Goal: Transaction & Acquisition: Purchase product/service

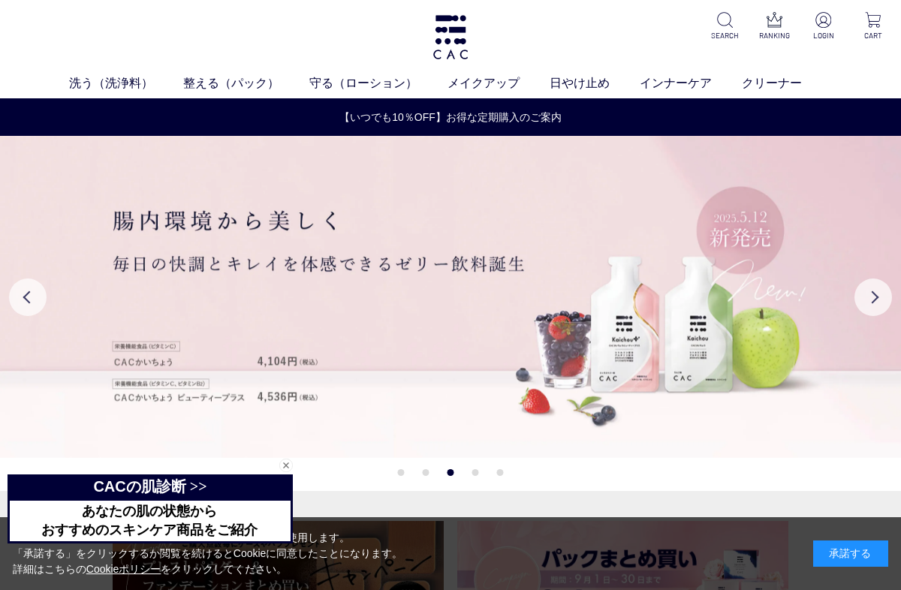
click at [821, 26] on img at bounding box center [824, 20] width 16 height 16
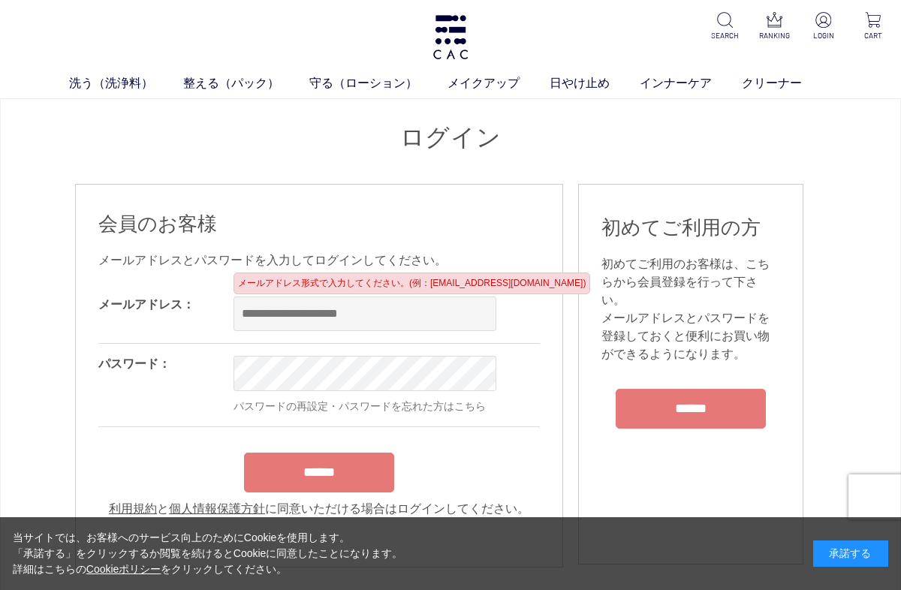
click at [258, 312] on input "email" at bounding box center [365, 314] width 263 height 35
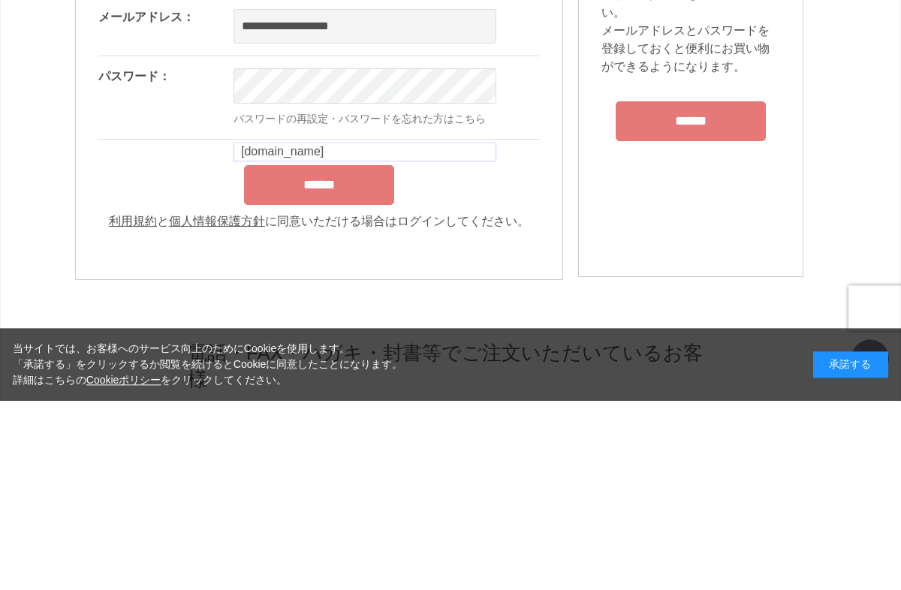
type input "**********"
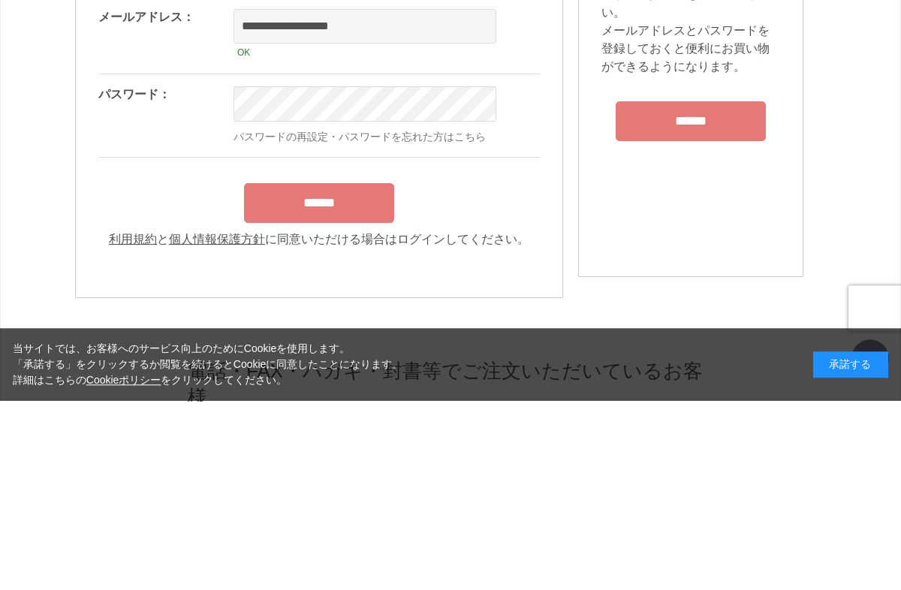
click at [352, 193] on form "**********" at bounding box center [319, 312] width 442 height 252
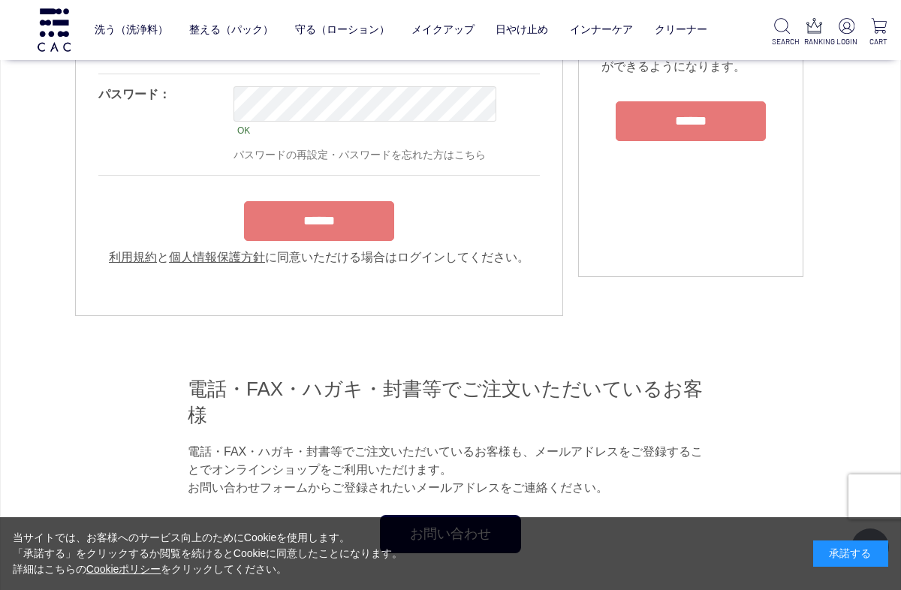
click at [336, 241] on input "******" at bounding box center [319, 221] width 150 height 40
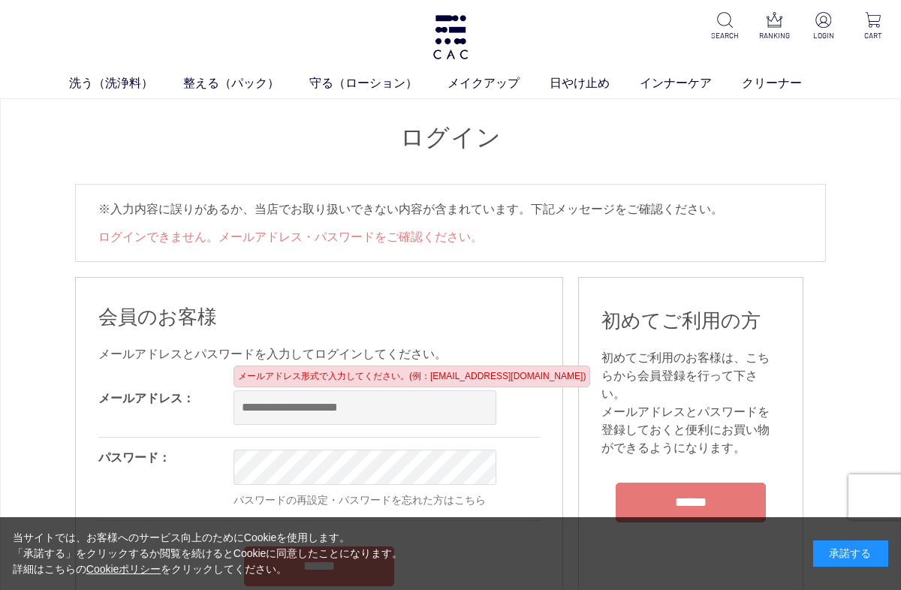
click at [353, 411] on input "email" at bounding box center [365, 408] width 263 height 35
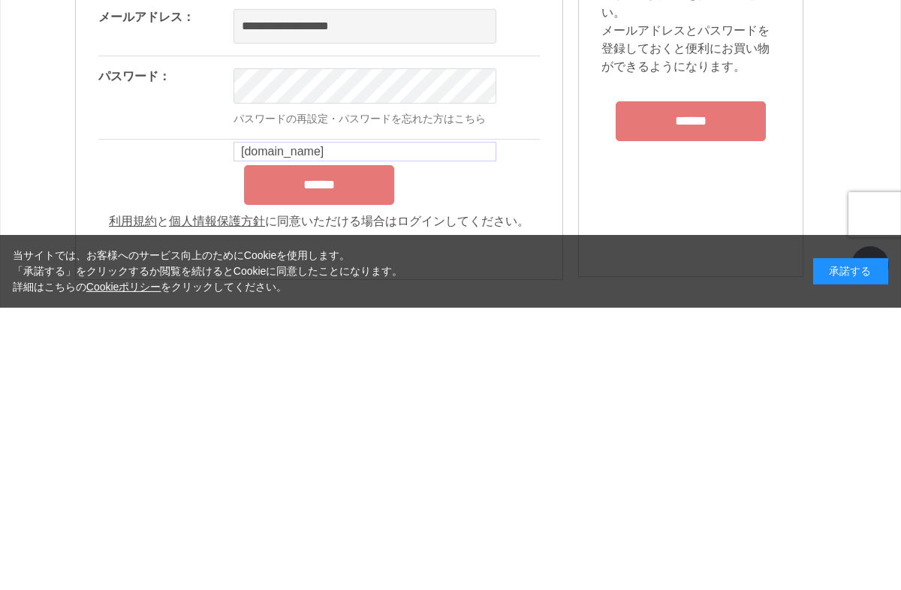
type input "**********"
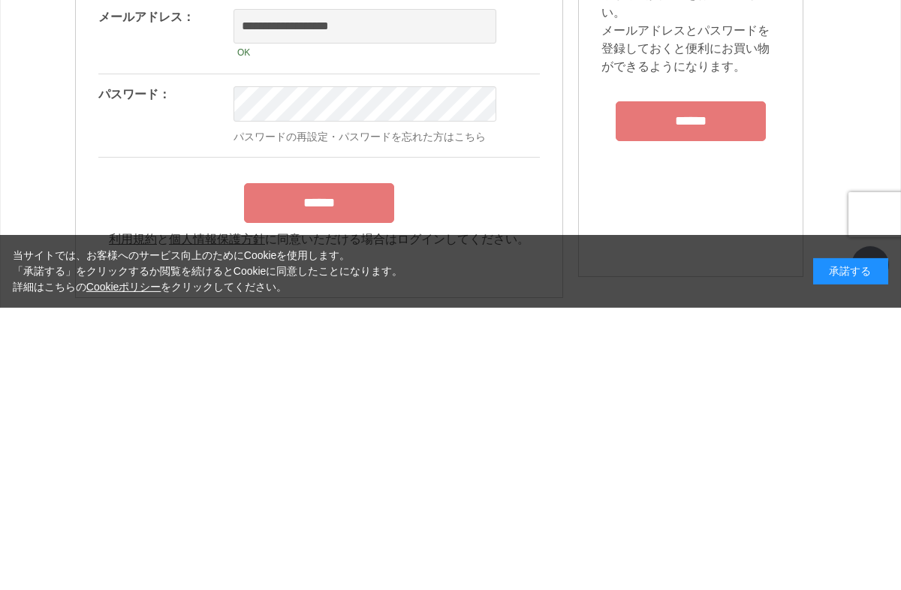
click at [345, 279] on form "**********" at bounding box center [319, 405] width 442 height 252
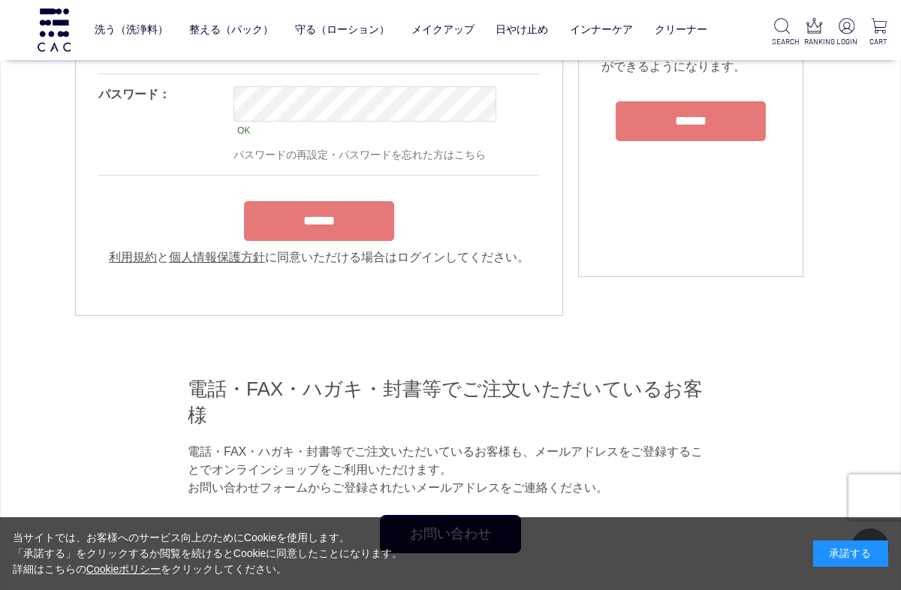
click at [345, 228] on input "******" at bounding box center [319, 221] width 150 height 40
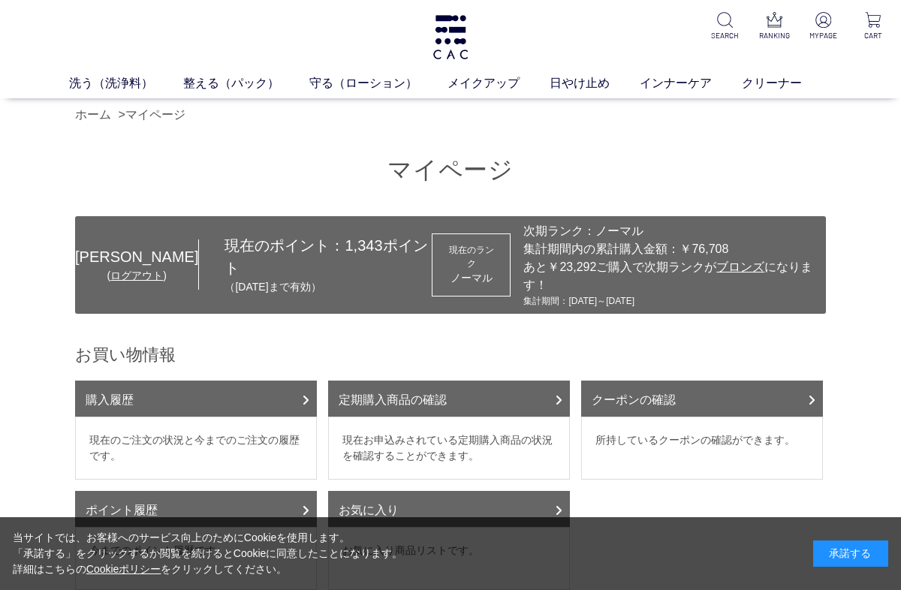
click at [297, 400] on link "購入履歴" at bounding box center [196, 399] width 242 height 36
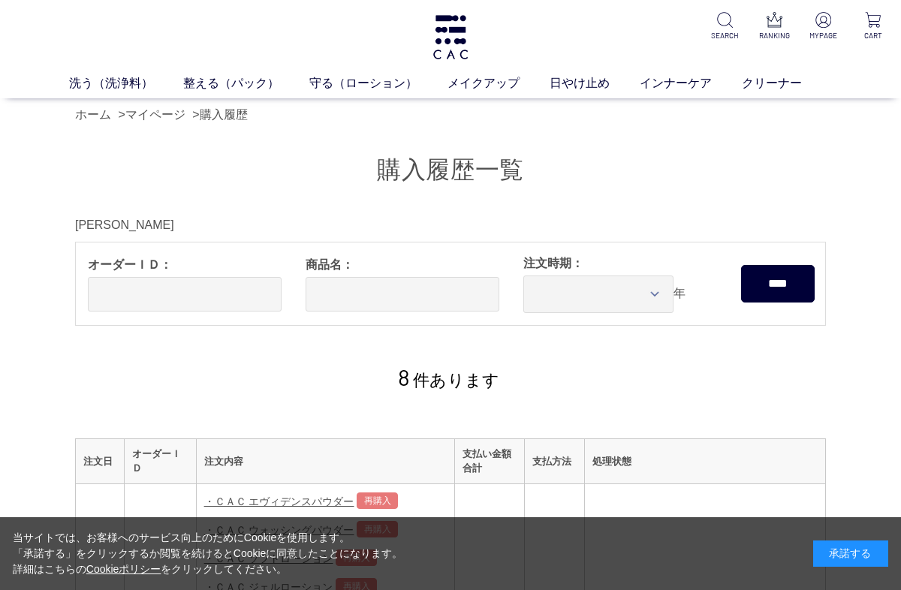
click at [128, 80] on link "洗う（洗浄料）" at bounding box center [126, 83] width 114 height 18
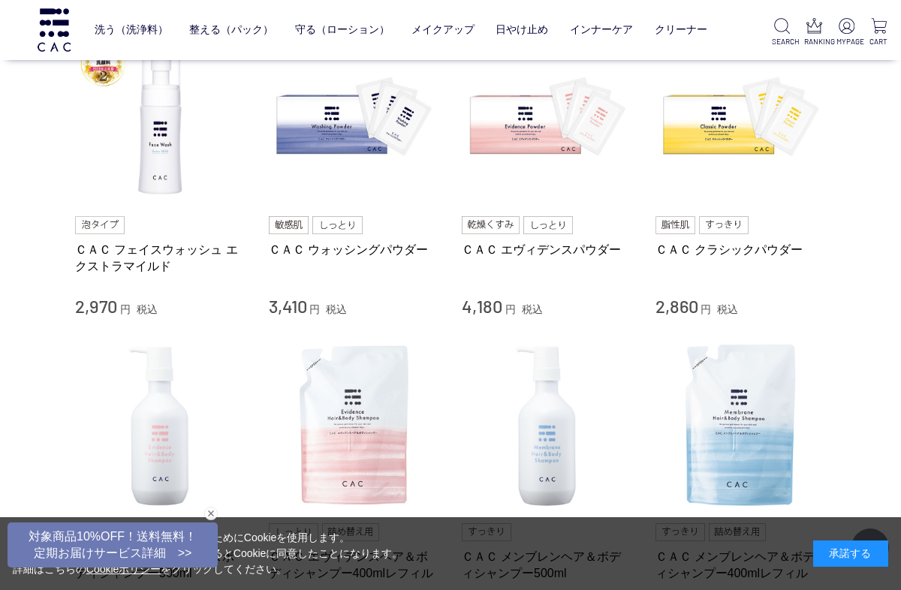
scroll to position [361, 0]
click at [344, 141] on img at bounding box center [354, 118] width 171 height 171
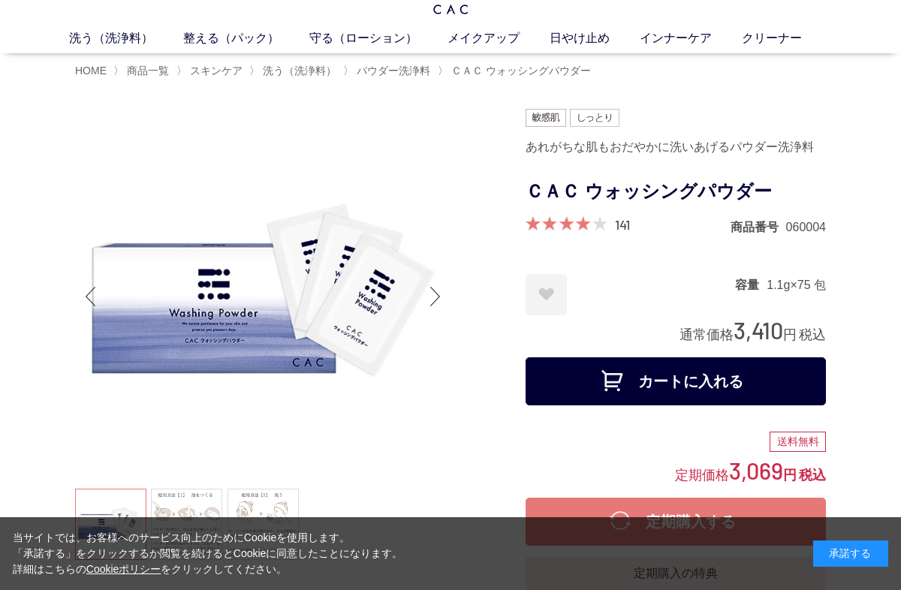
scroll to position [44, 0]
click at [663, 379] on button "カートに入れる" at bounding box center [676, 382] width 300 height 48
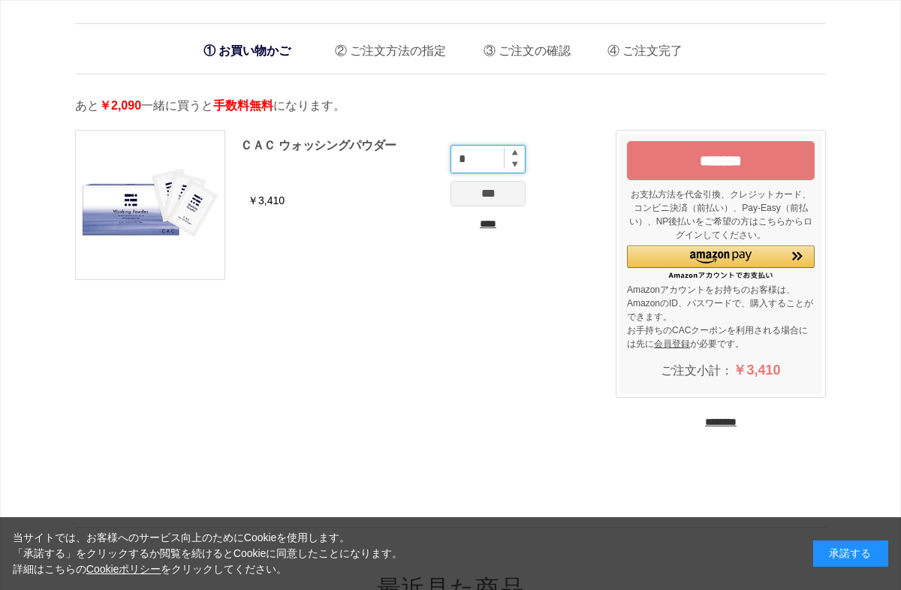
click at [511, 152] on input "*" at bounding box center [488, 159] width 75 height 29
click at [523, 146] on input "*" at bounding box center [488, 159] width 75 height 29
click at [513, 152] on img at bounding box center [515, 152] width 6 height 6
type input "*"
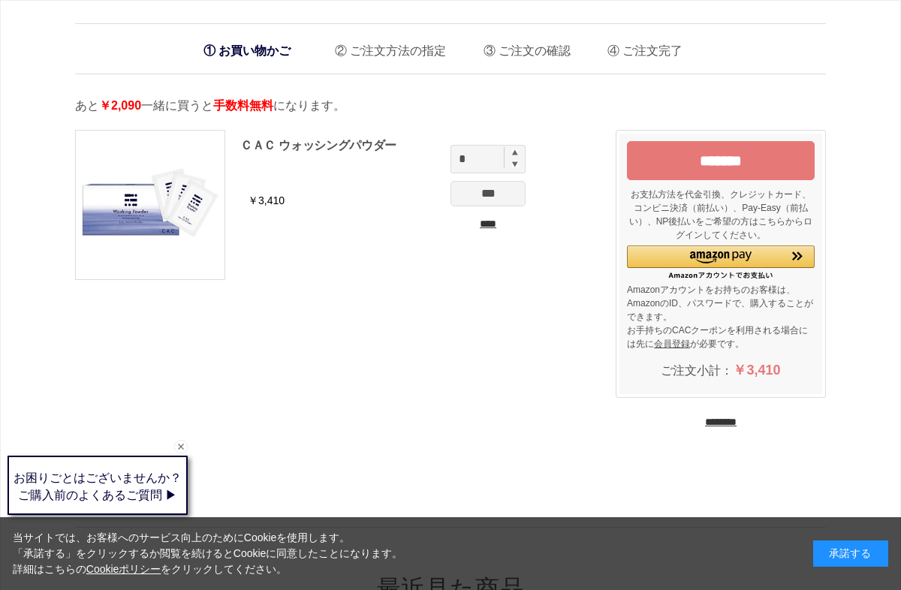
click at [493, 200] on input "***" at bounding box center [488, 194] width 75 height 26
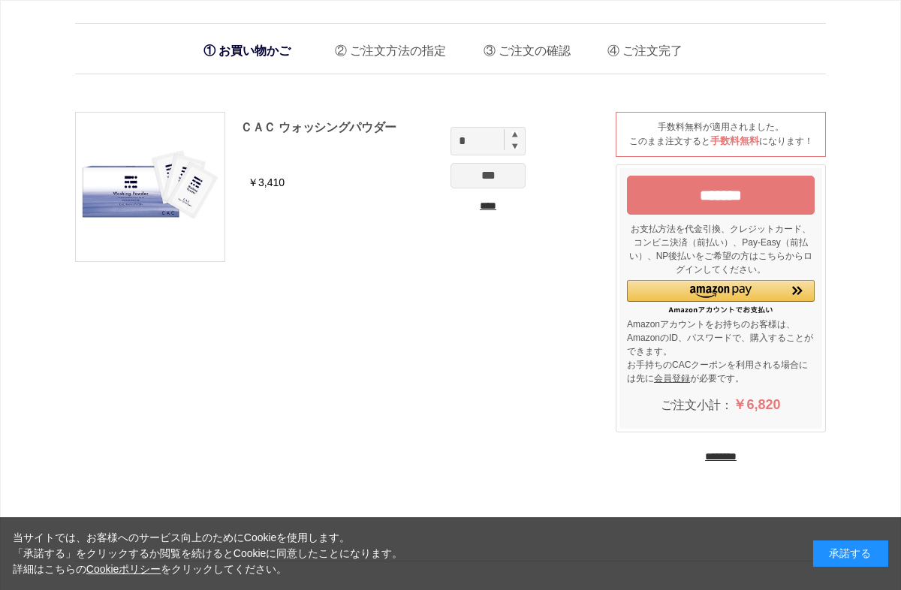
click at [712, 464] on input "********" at bounding box center [721, 457] width 32 height 14
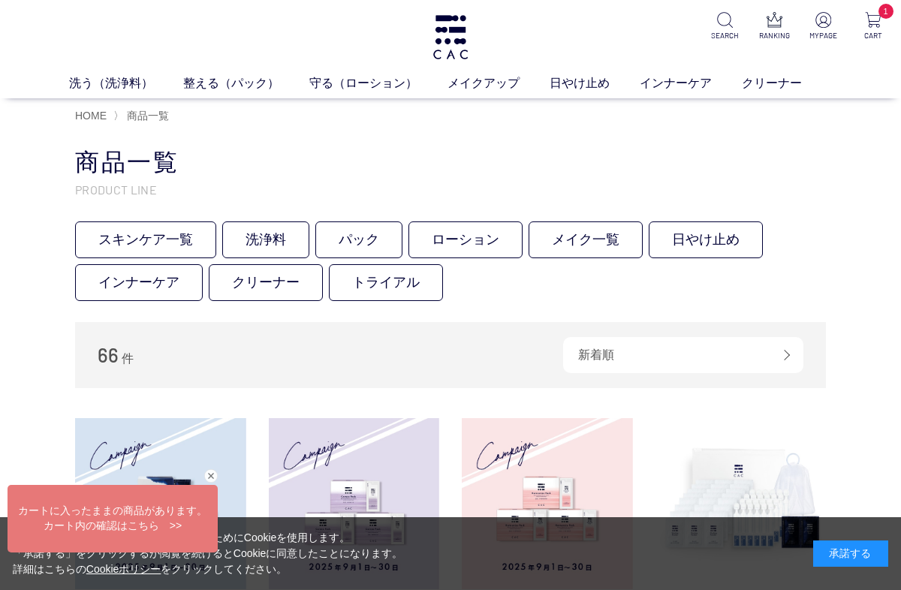
click at [470, 238] on link "ローション" at bounding box center [466, 240] width 114 height 37
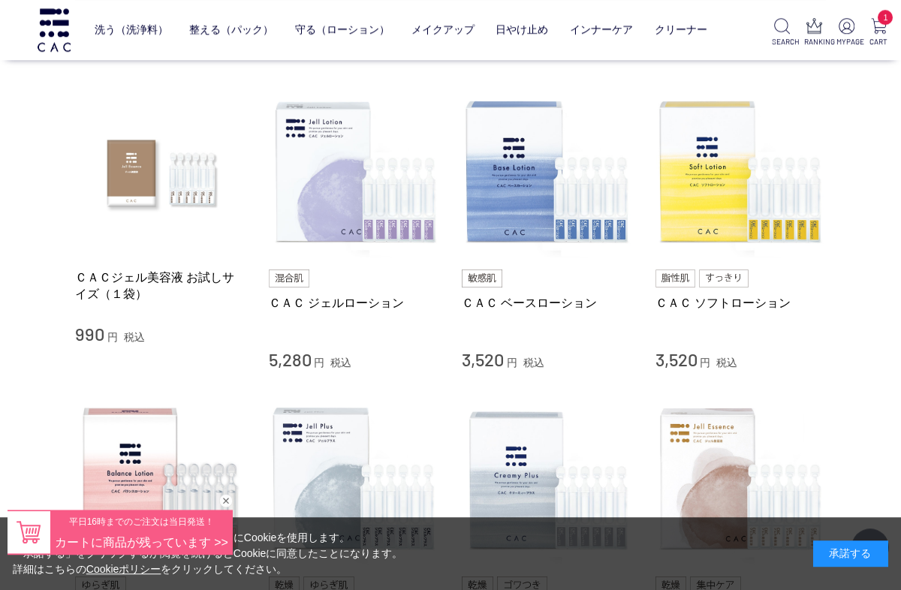
scroll to position [283, 0]
click at [364, 192] on img at bounding box center [354, 172] width 171 height 171
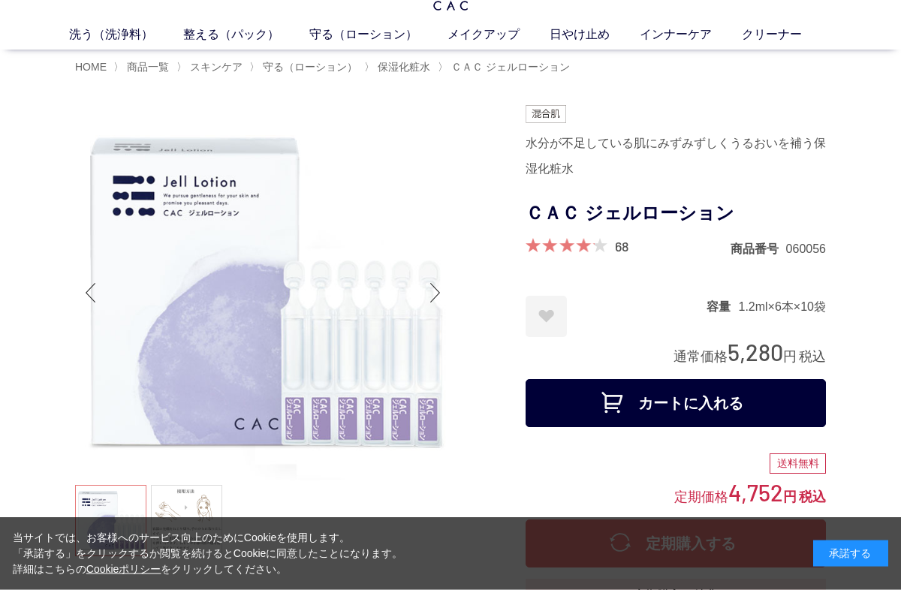
scroll to position [51, 0]
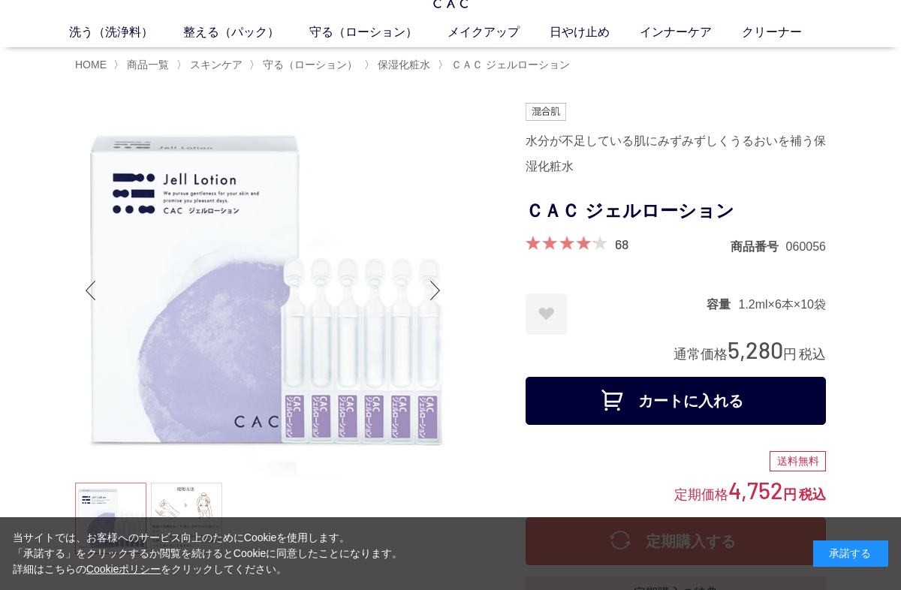
click at [605, 397] on button "カートに入れる" at bounding box center [676, 401] width 300 height 48
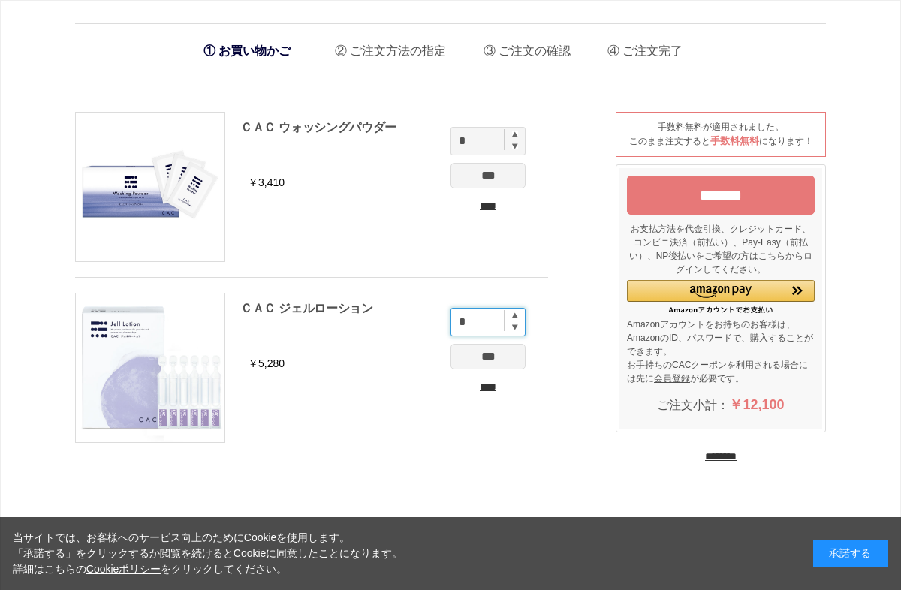
click at [518, 309] on input "*" at bounding box center [488, 322] width 75 height 29
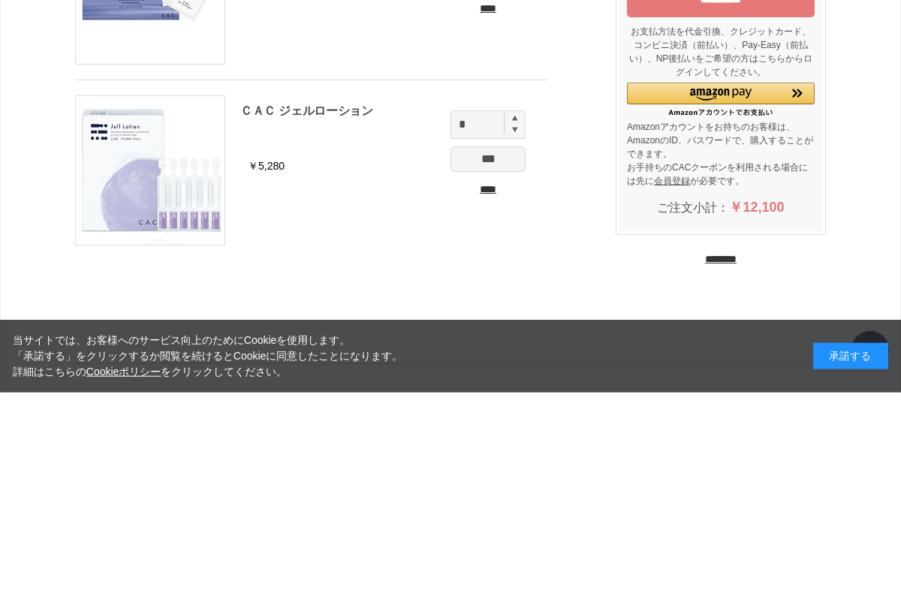
click at [516, 312] on img at bounding box center [515, 315] width 6 height 6
type input "*"
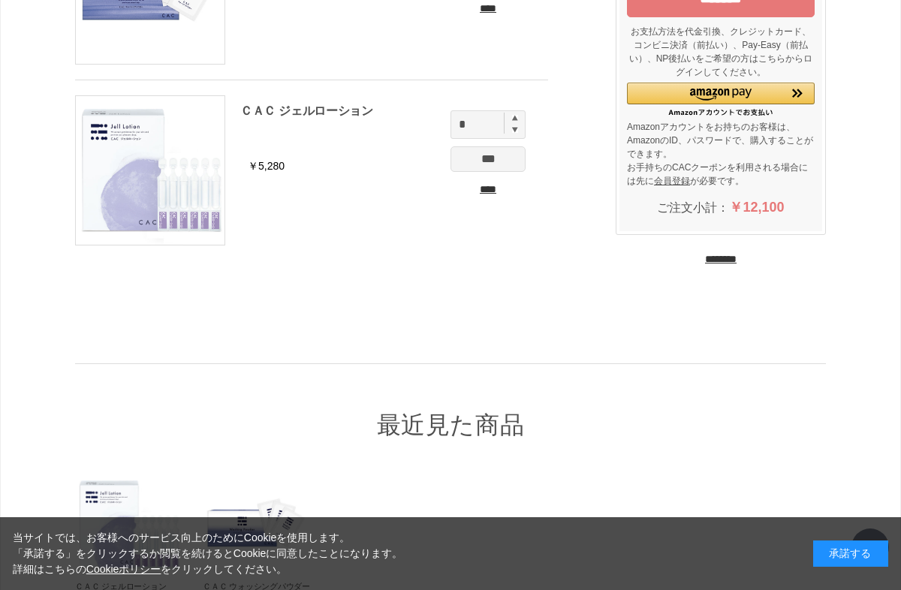
click at [487, 161] on input "***" at bounding box center [488, 159] width 75 height 26
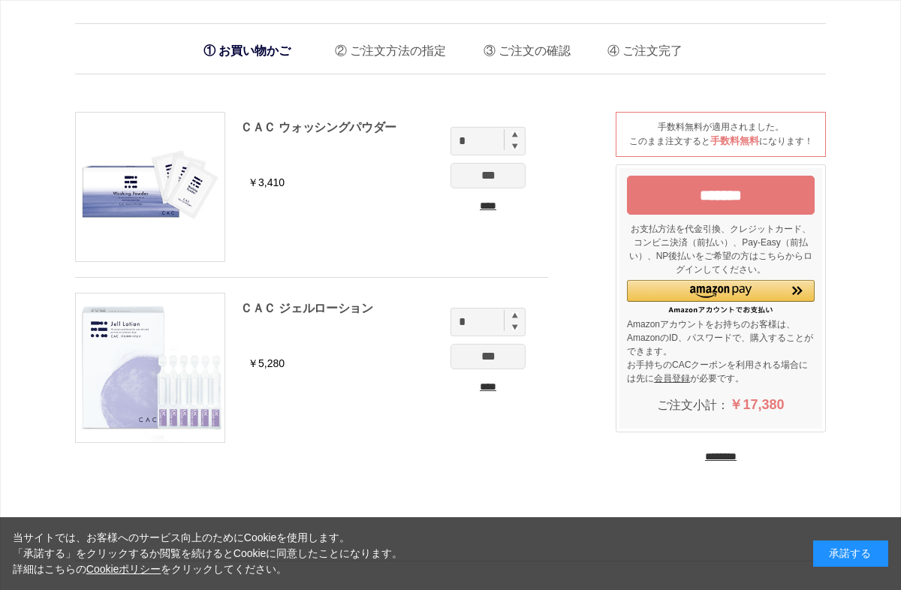
click at [731, 461] on input "********" at bounding box center [721, 457] width 32 height 14
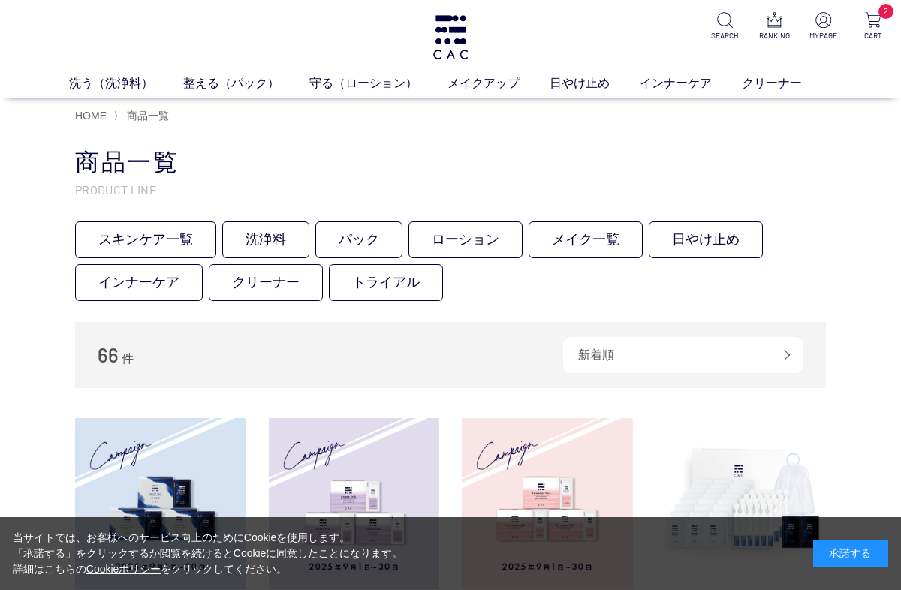
click at [591, 80] on link "日やけ止め" at bounding box center [595, 83] width 90 height 18
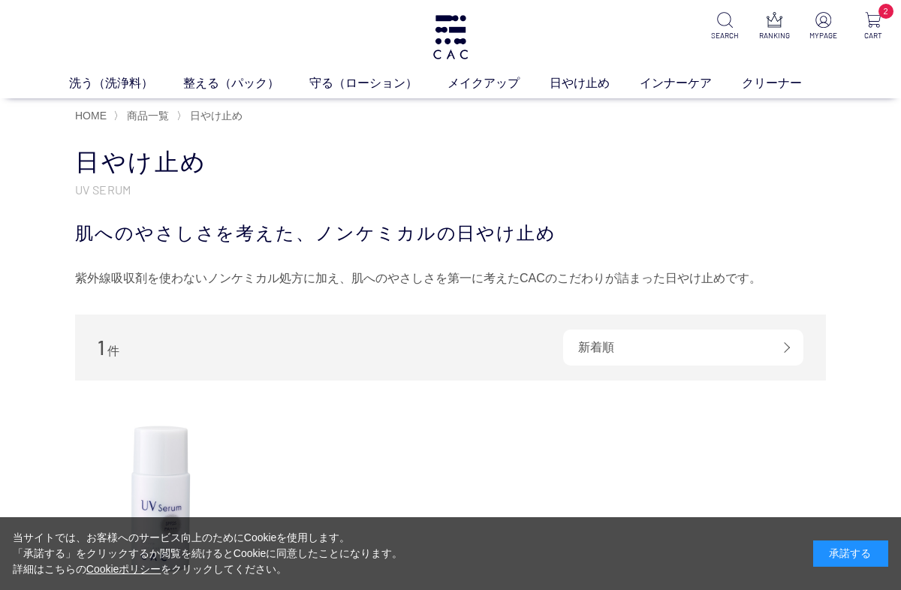
click at [482, 77] on link "メイクアップ" at bounding box center [499, 83] width 102 height 18
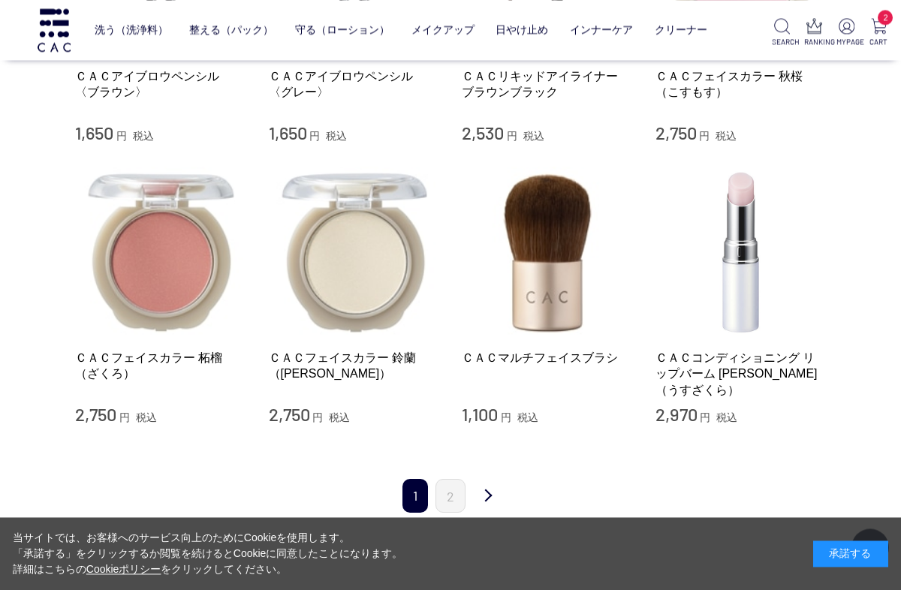
scroll to position [1649, 0]
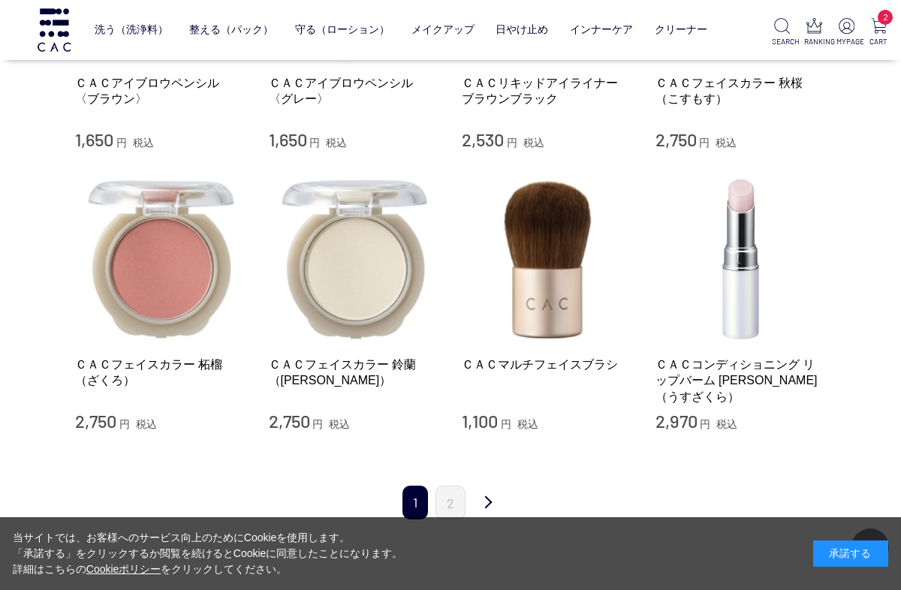
click at [352, 264] on img at bounding box center [354, 258] width 171 height 171
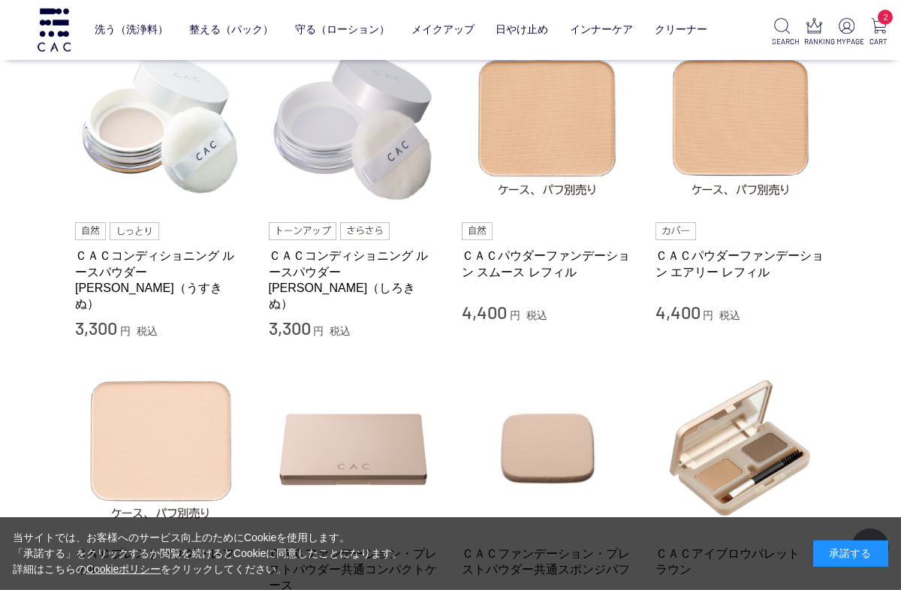
scroll to position [615, 0]
click at [131, 154] on img at bounding box center [160, 124] width 171 height 171
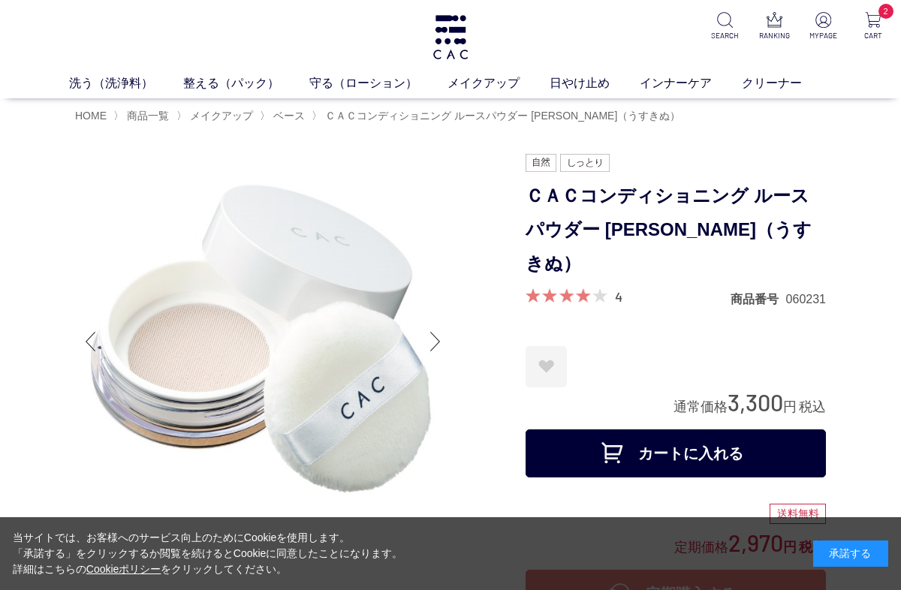
click at [624, 430] on button "カートに入れる" at bounding box center [676, 454] width 300 height 48
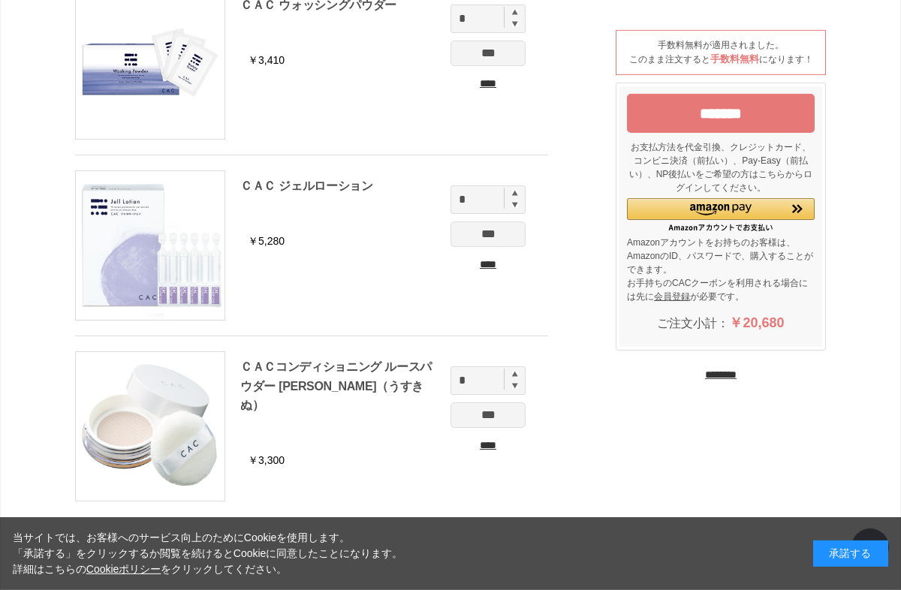
scroll to position [125, 0]
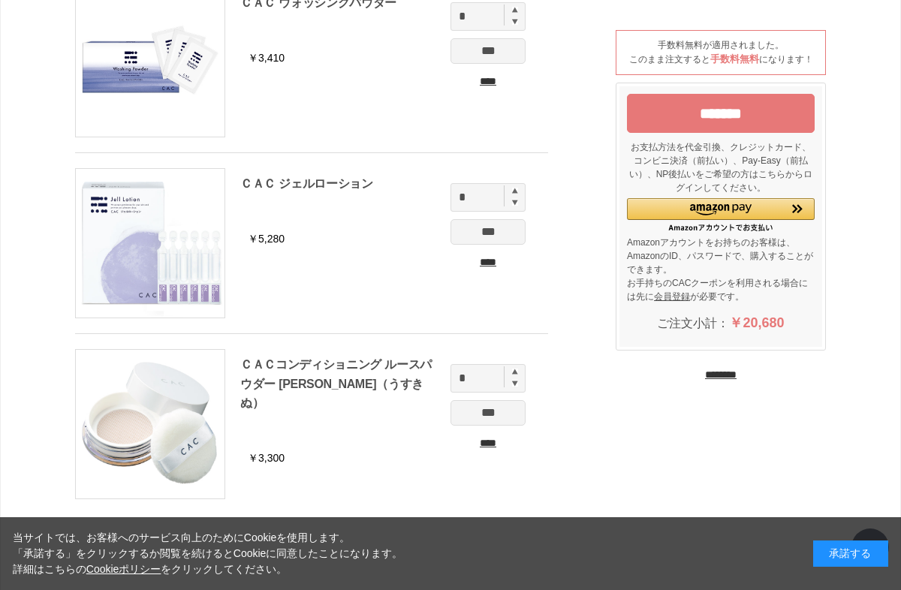
click at [724, 382] on input "********" at bounding box center [721, 375] width 32 height 14
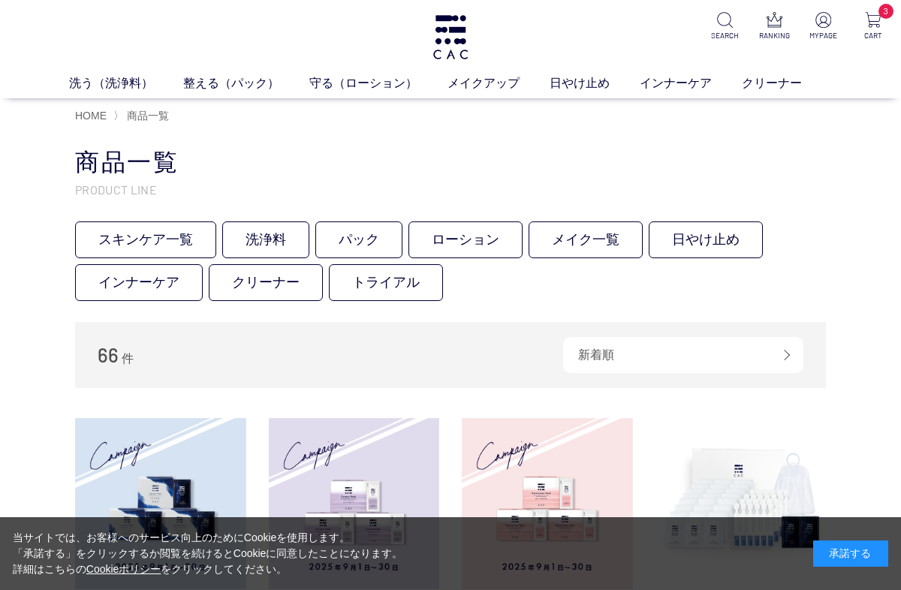
click at [590, 247] on link "メイク一覧" at bounding box center [586, 240] width 114 height 37
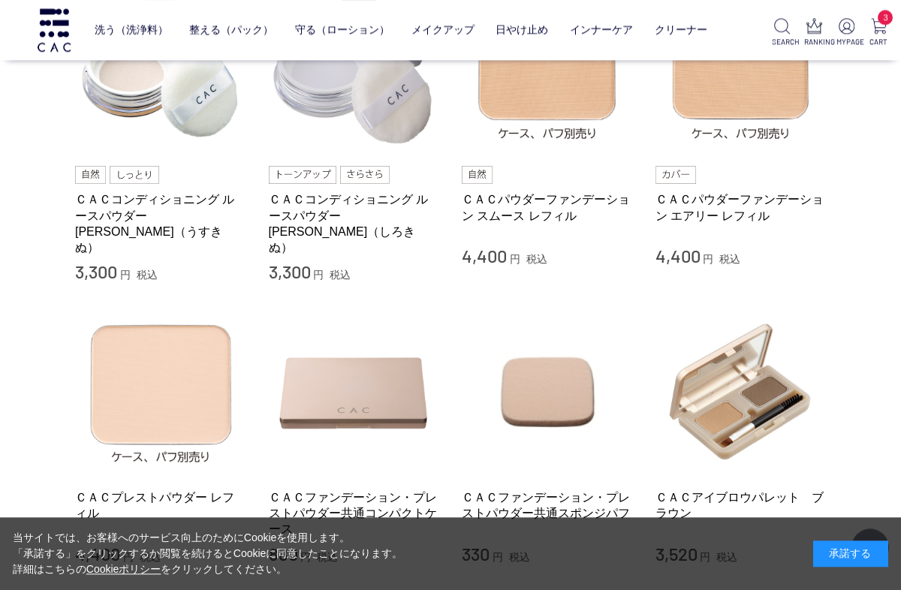
scroll to position [671, 0]
click at [162, 378] on img at bounding box center [160, 391] width 171 height 171
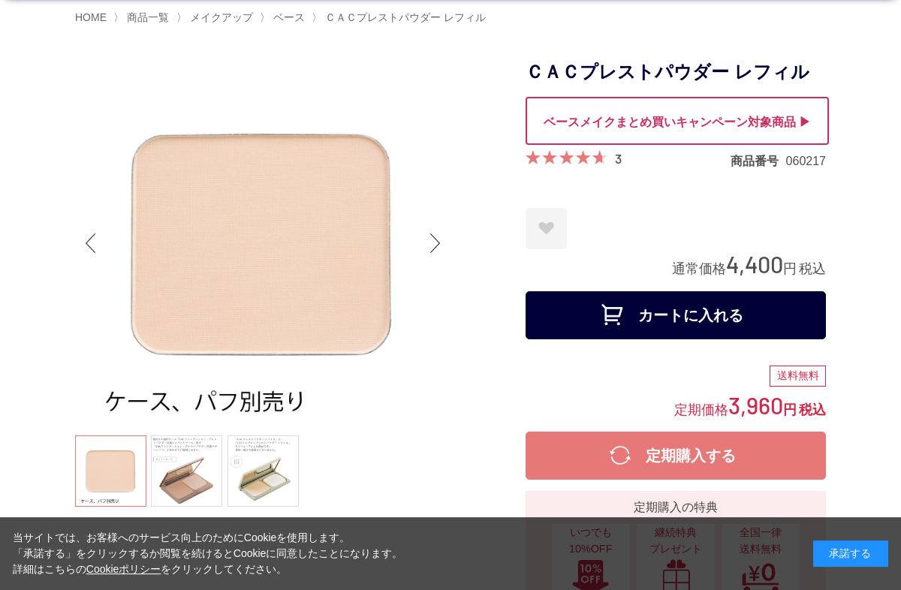
scroll to position [98, 0]
click at [183, 466] on link at bounding box center [186, 471] width 71 height 71
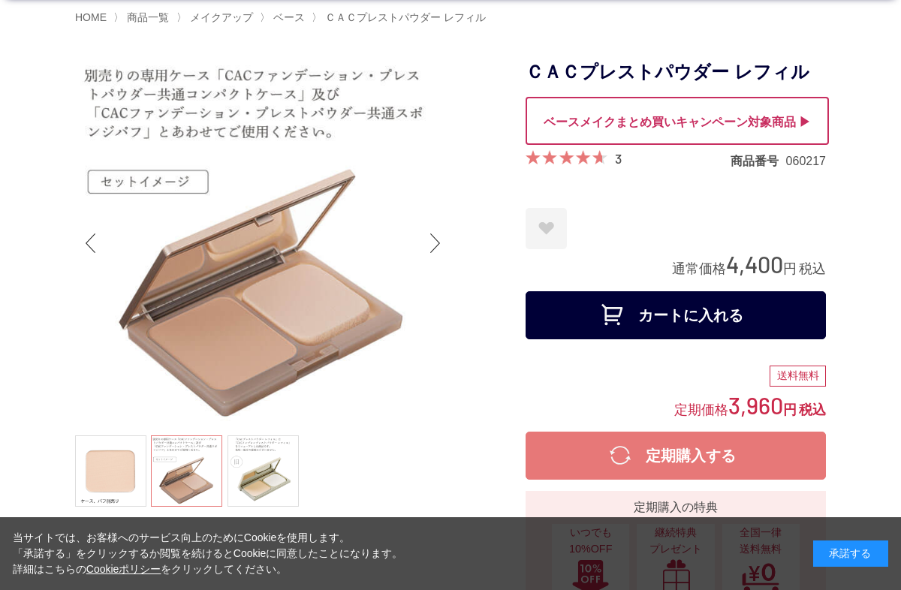
click at [273, 483] on link at bounding box center [263, 471] width 71 height 71
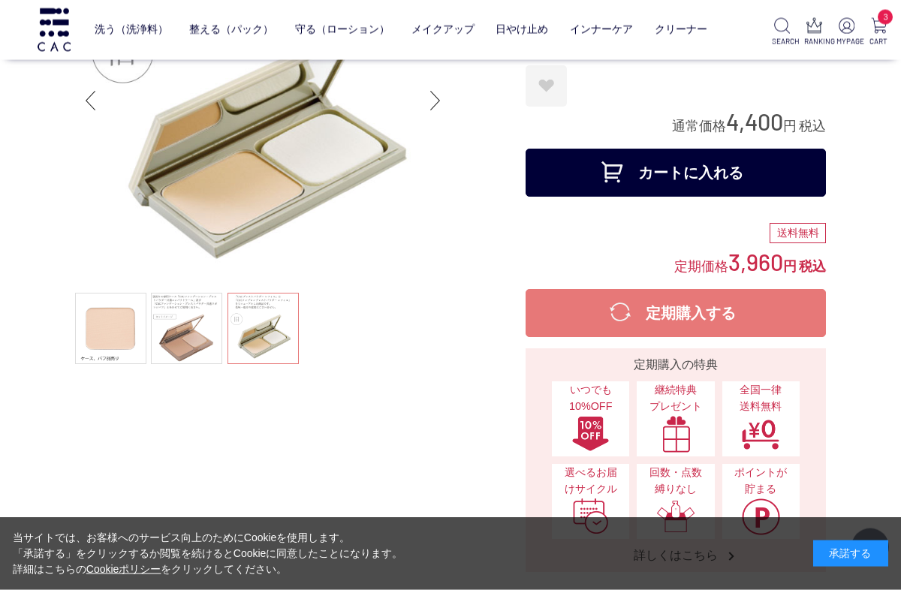
scroll to position [146, 0]
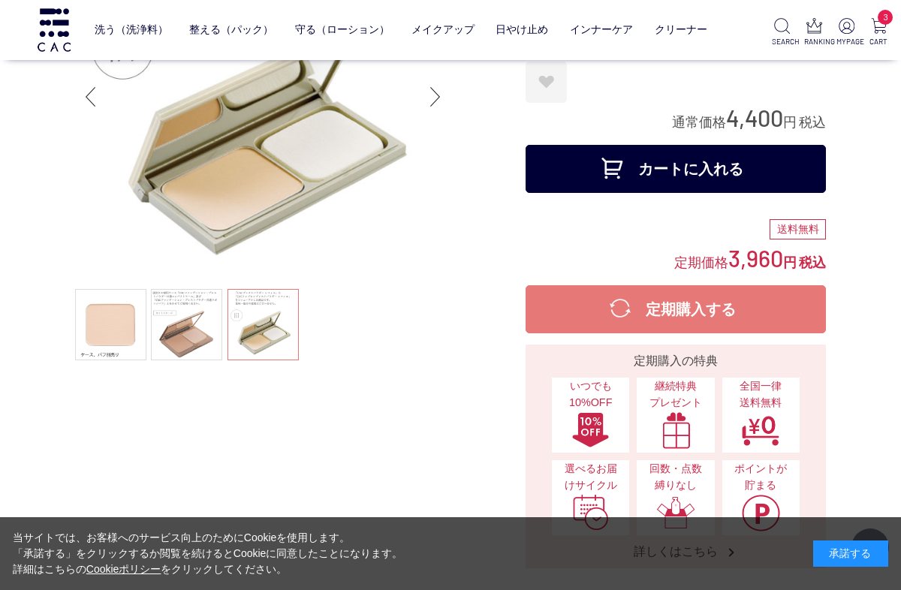
click at [619, 158] on button "カートに入れる" at bounding box center [676, 169] width 300 height 48
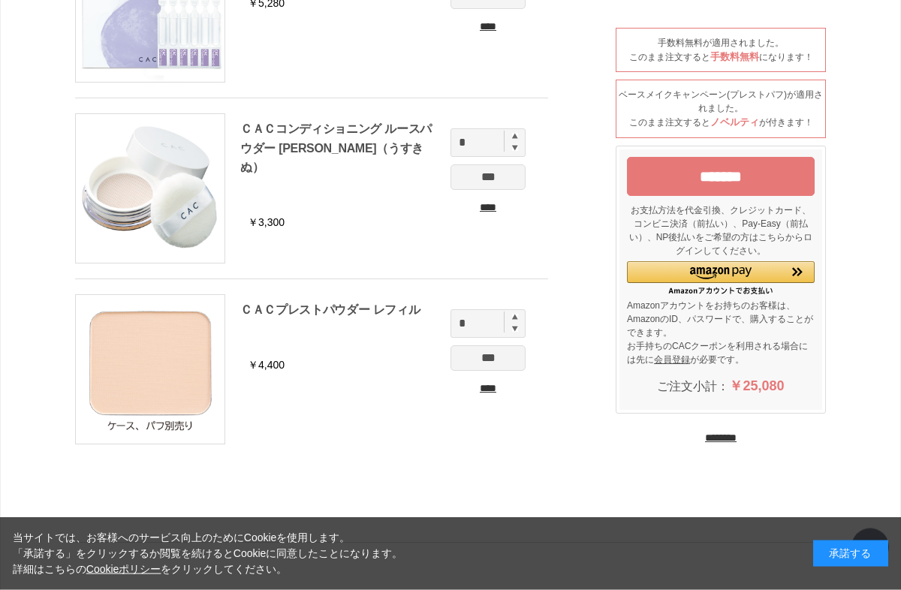
scroll to position [357, 0]
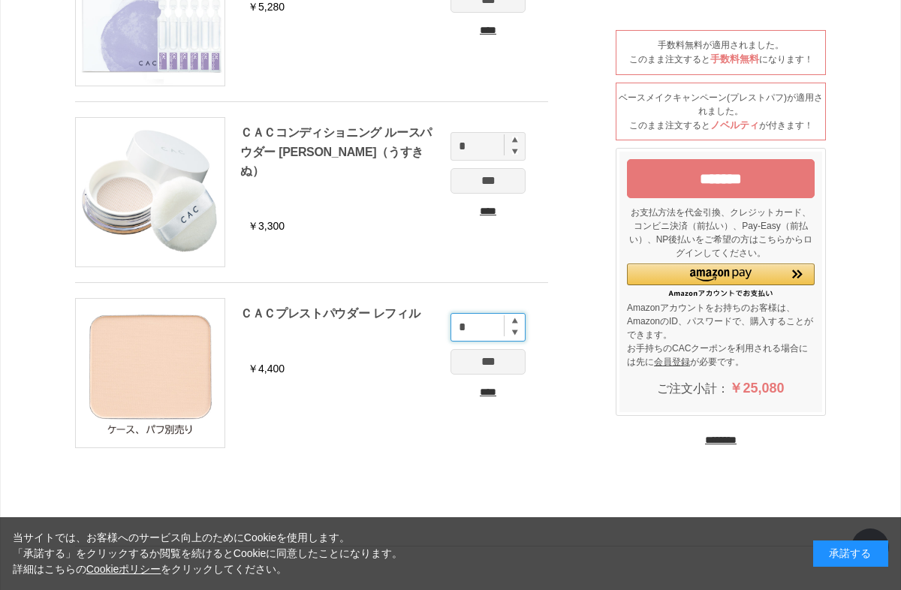
click at [517, 316] on input "*" at bounding box center [488, 327] width 75 height 29
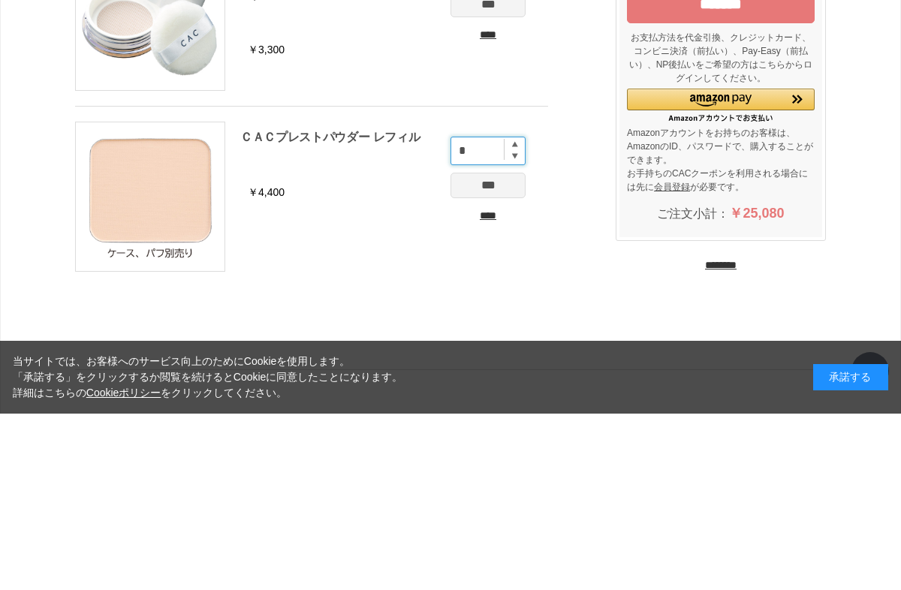
click at [523, 313] on input "*" at bounding box center [488, 327] width 75 height 29
click at [510, 313] on input "*" at bounding box center [488, 327] width 75 height 29
click at [520, 313] on input "*" at bounding box center [488, 327] width 75 height 29
click at [511, 313] on input "*" at bounding box center [488, 327] width 75 height 29
click at [514, 318] on img at bounding box center [515, 321] width 6 height 6
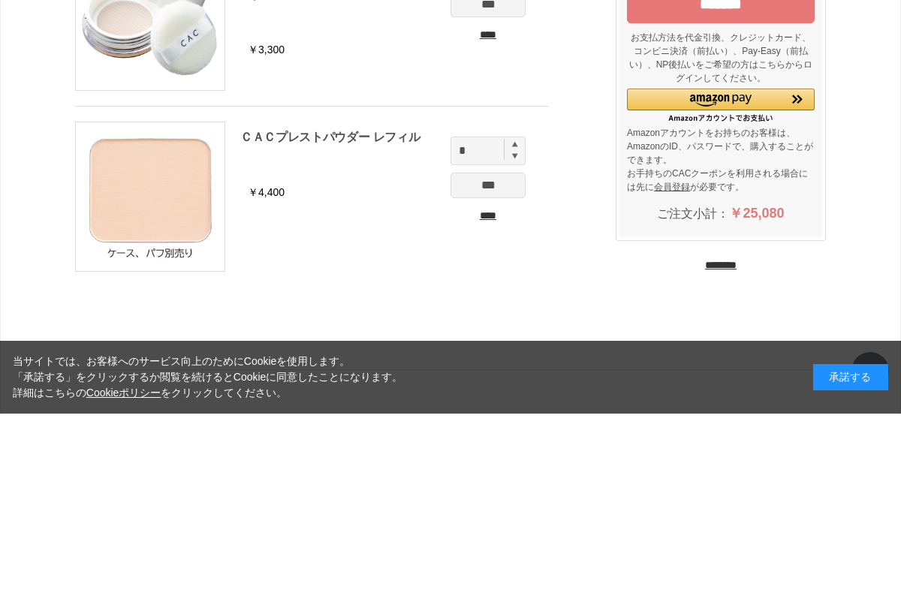
type input "*"
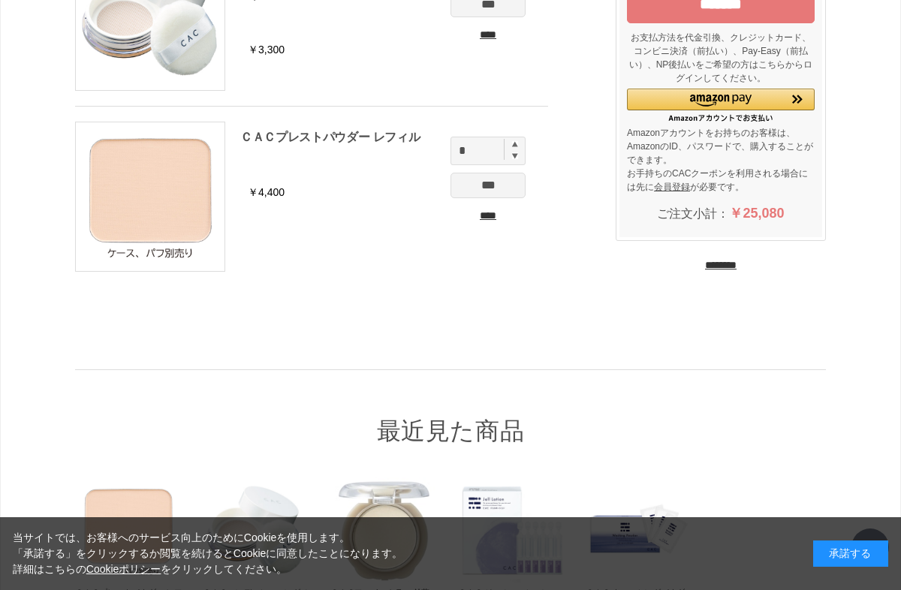
click at [501, 185] on input "***" at bounding box center [488, 186] width 75 height 26
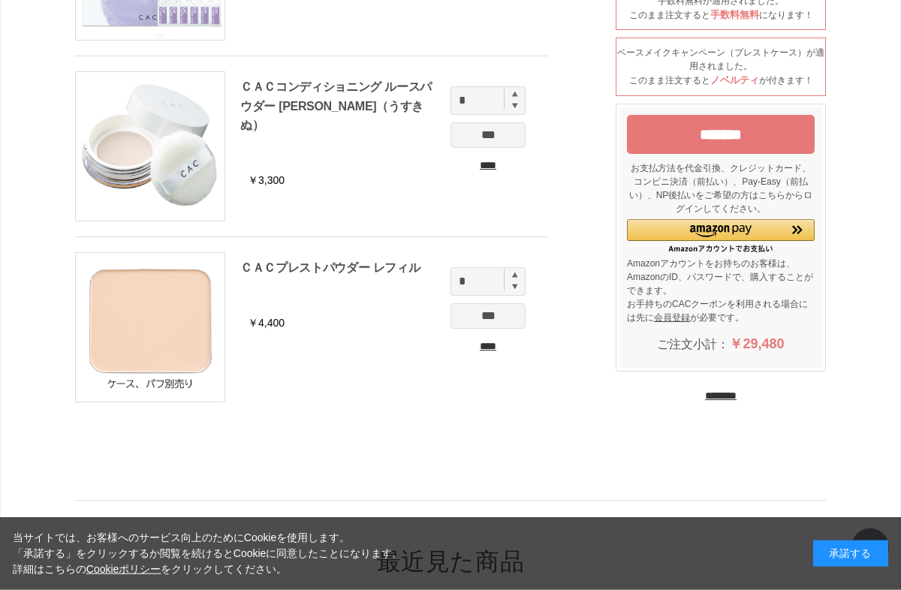
scroll to position [396, 0]
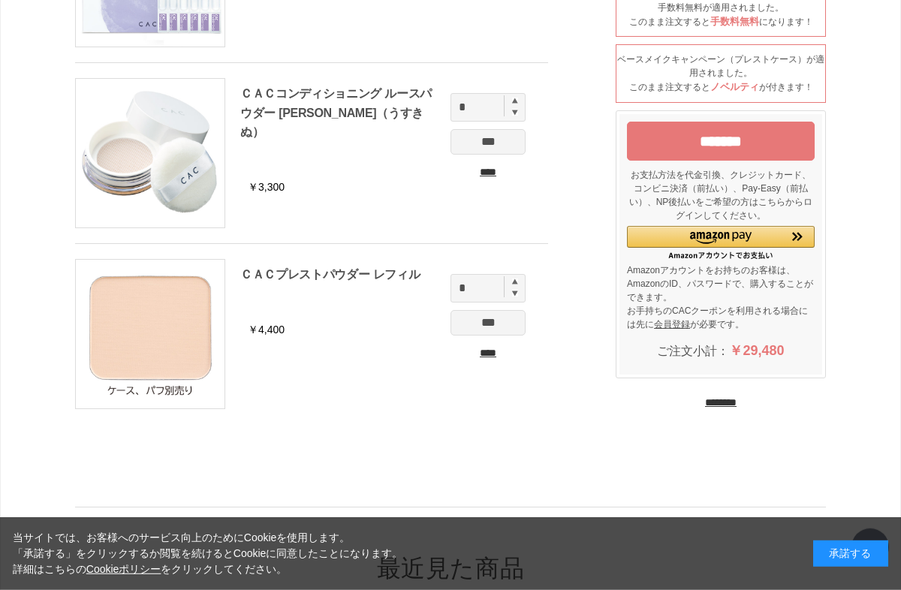
click at [731, 406] on input "********" at bounding box center [721, 403] width 32 height 14
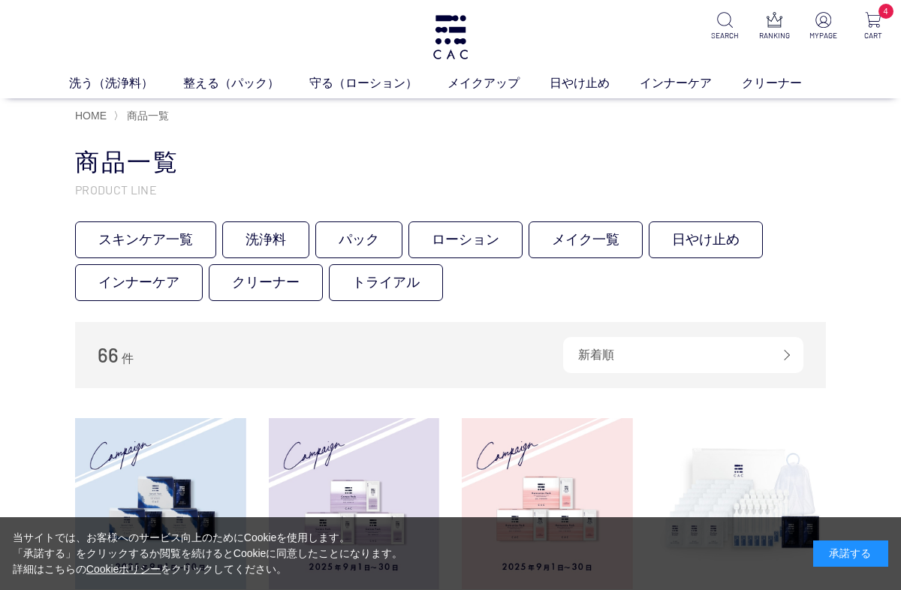
click at [472, 234] on link "ローション" at bounding box center [466, 240] width 114 height 37
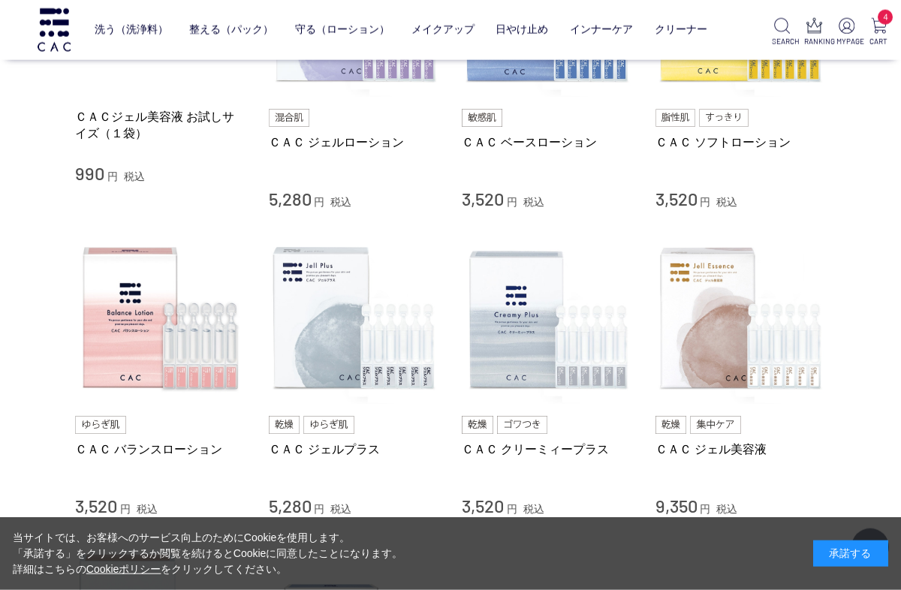
scroll to position [445, 0]
click at [142, 324] on img at bounding box center [160, 318] width 171 height 171
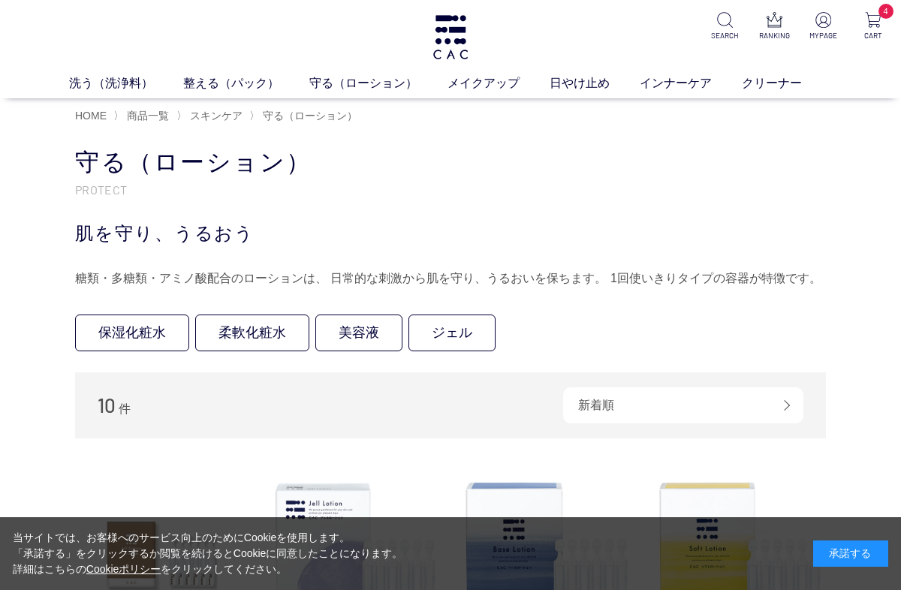
scroll to position [498, 0]
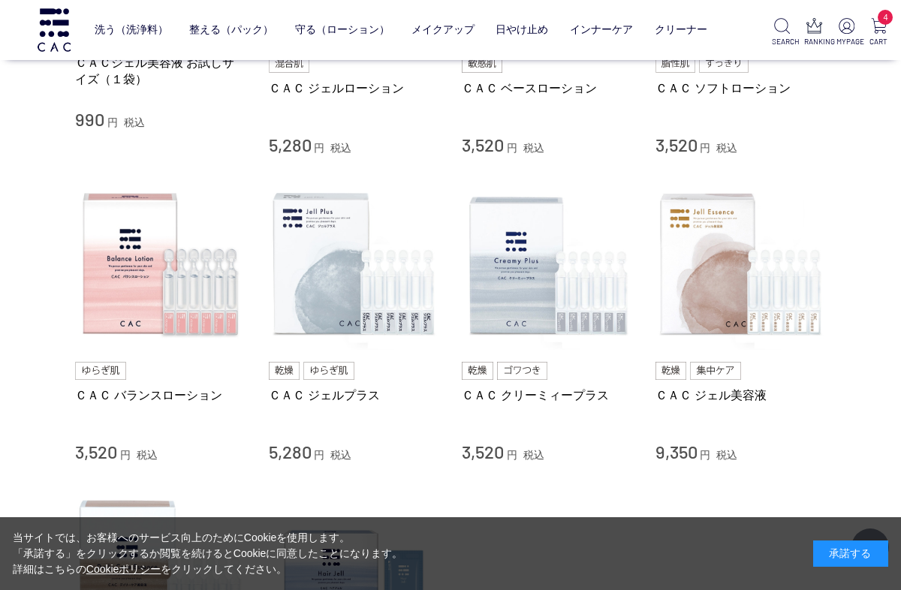
click at [304, 261] on img at bounding box center [354, 265] width 171 height 171
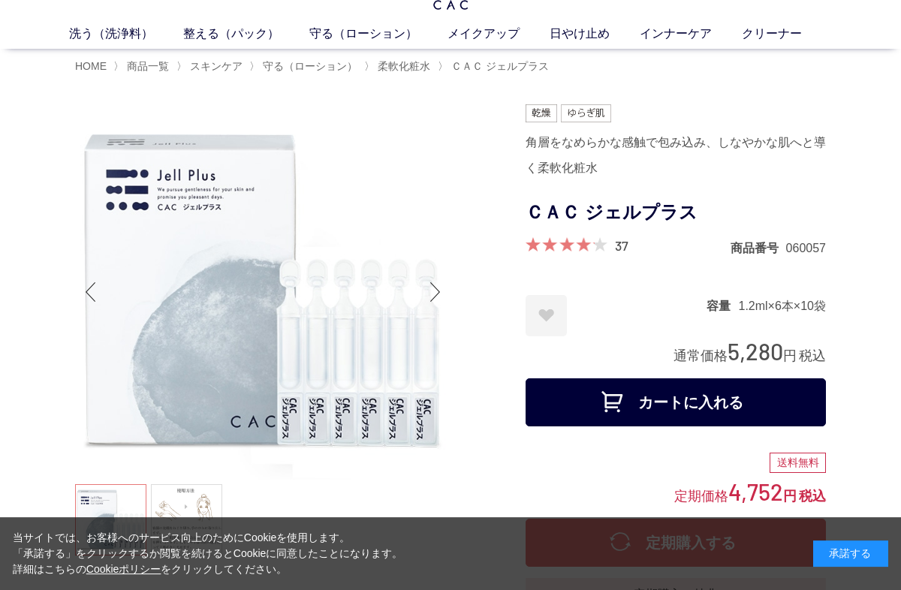
scroll to position [49, 0]
click at [648, 395] on button "カートに入れる" at bounding box center [676, 403] width 300 height 48
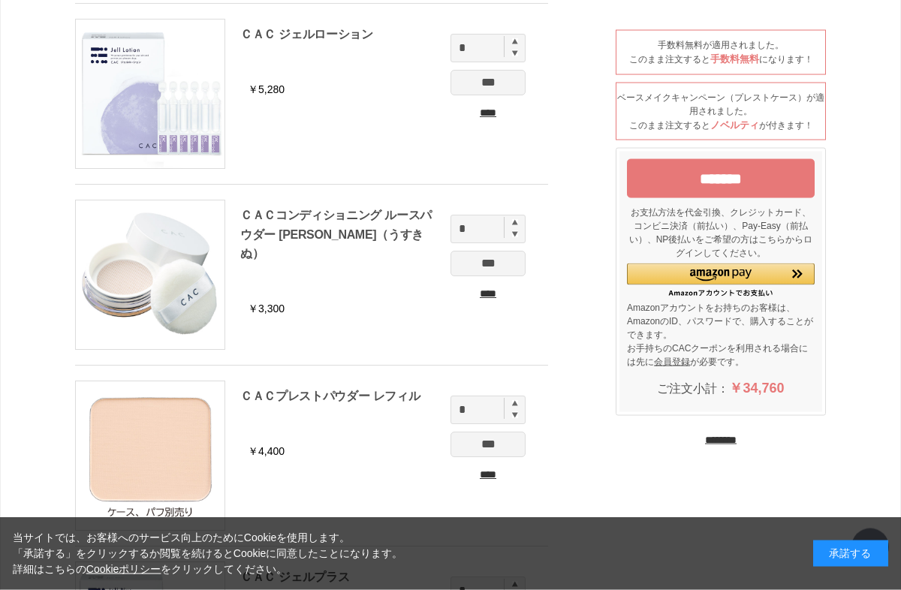
scroll to position [278, 0]
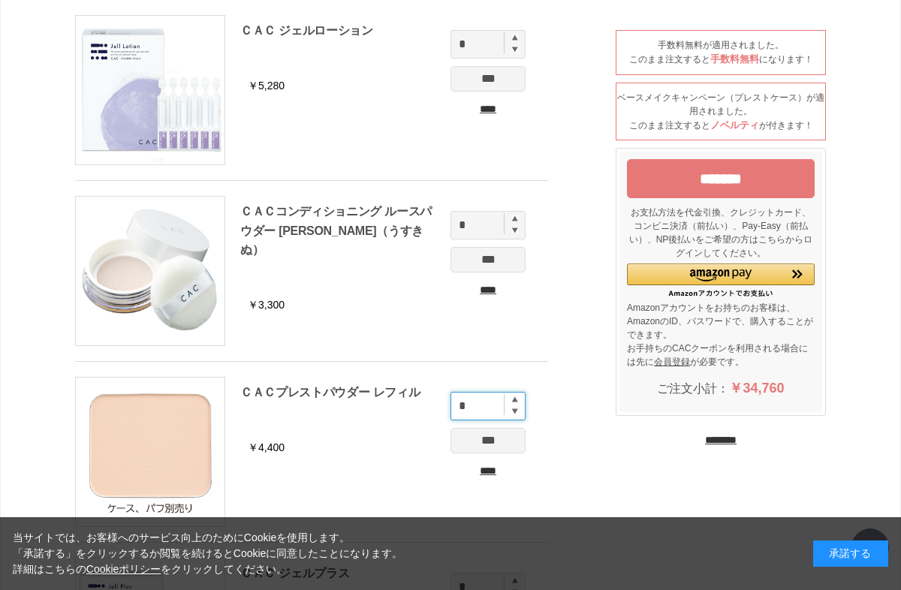
click at [520, 417] on input "*" at bounding box center [488, 406] width 75 height 29
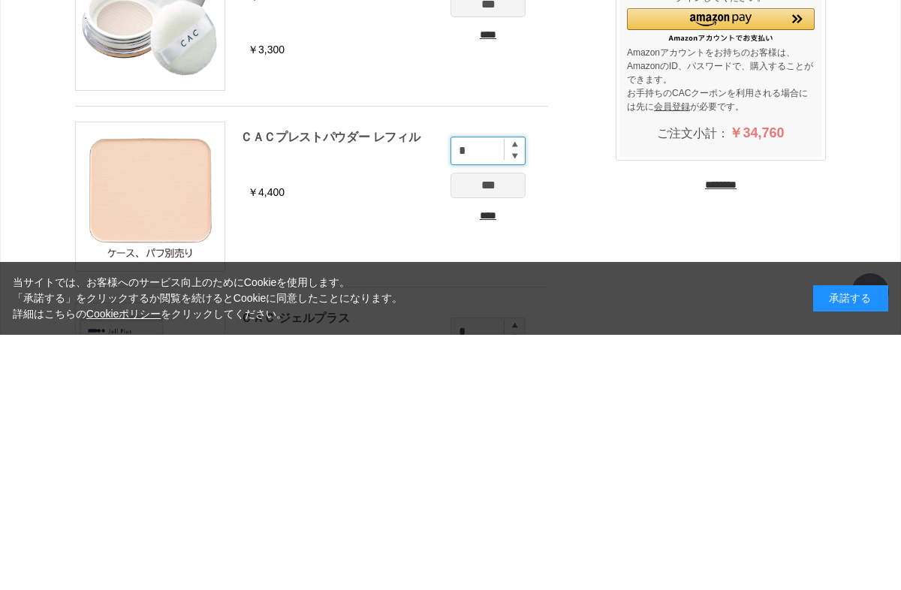
click at [522, 392] on input "*" at bounding box center [488, 406] width 75 height 29
click at [578, 209] on ul "ＣＡＣ ウォッシングパウダー ￥3,410 * *** **** ＣＡＣ ジェルローション ￥5,280 * *** **** * *" at bounding box center [326, 278] width 503 height 889
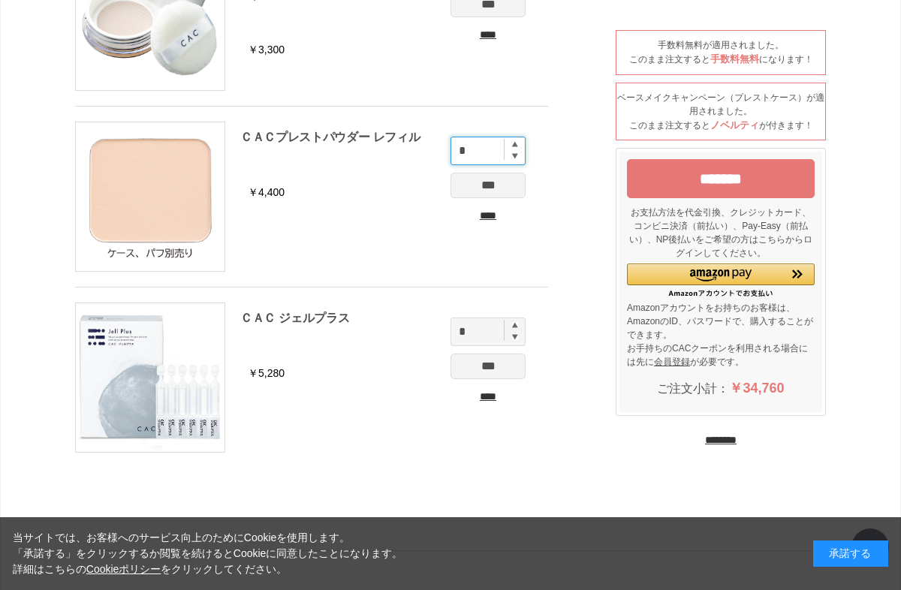
click at [514, 160] on input "*" at bounding box center [488, 151] width 75 height 29
click at [514, 155] on img at bounding box center [515, 155] width 6 height 7
type input "*"
click at [484, 192] on input "***" at bounding box center [488, 186] width 75 height 26
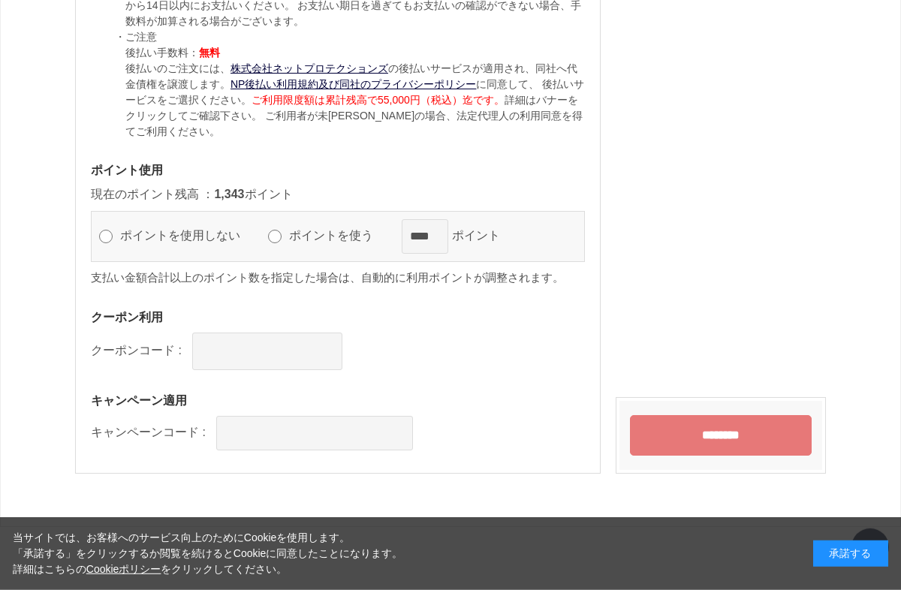
scroll to position [1814, 0]
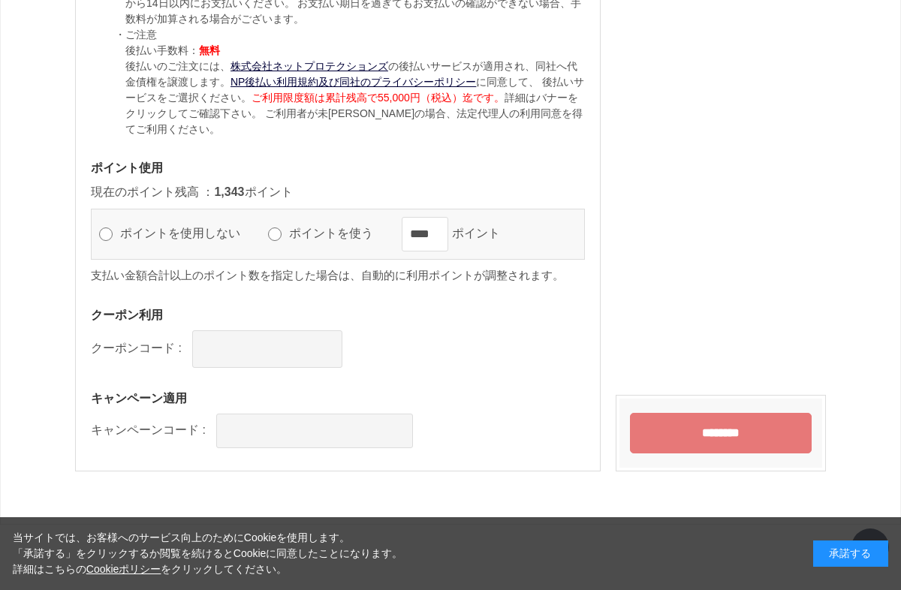
click at [708, 436] on input "********" at bounding box center [721, 433] width 182 height 41
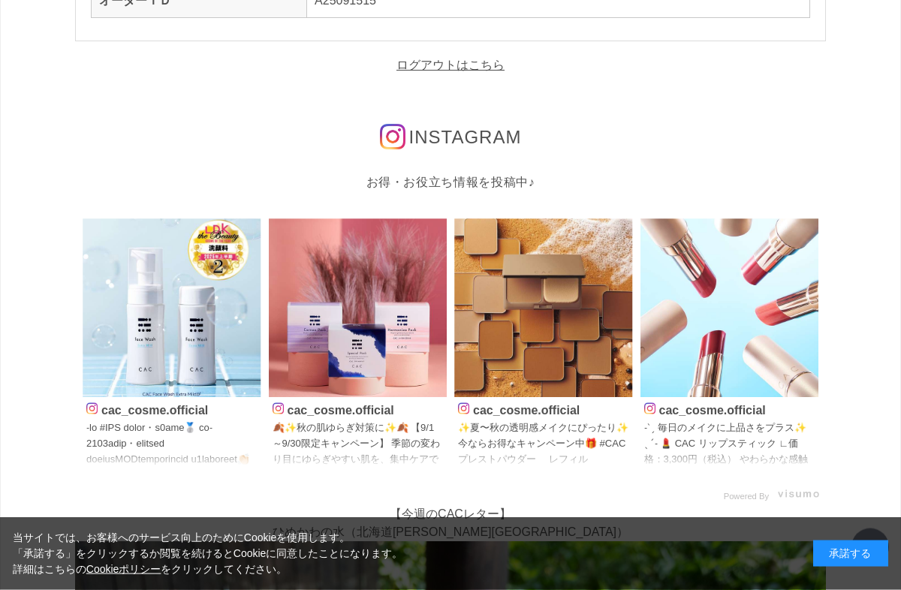
scroll to position [167, 0]
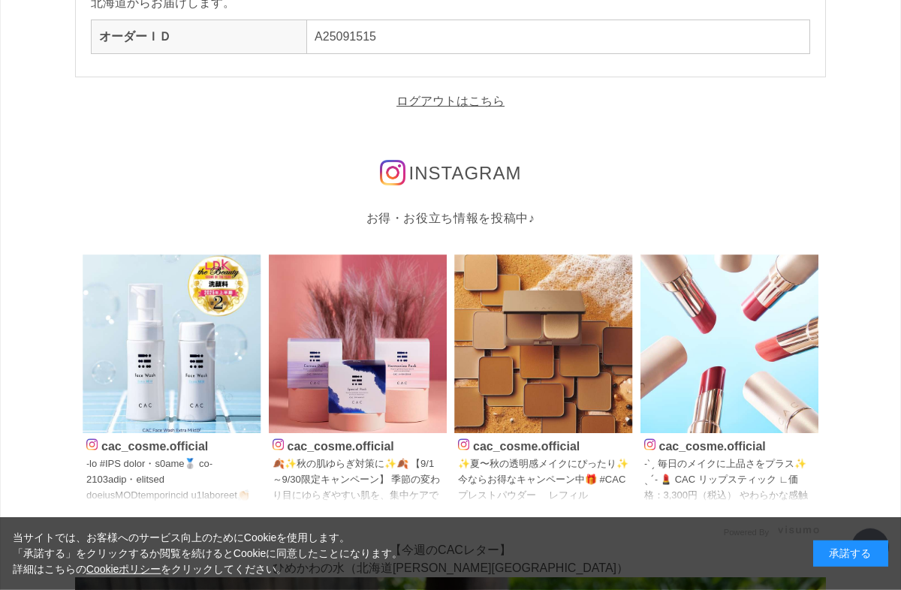
scroll to position [137, 0]
click at [394, 170] on img at bounding box center [393, 172] width 26 height 26
click at [425, 170] on span "INSTAGRAM" at bounding box center [465, 172] width 113 height 20
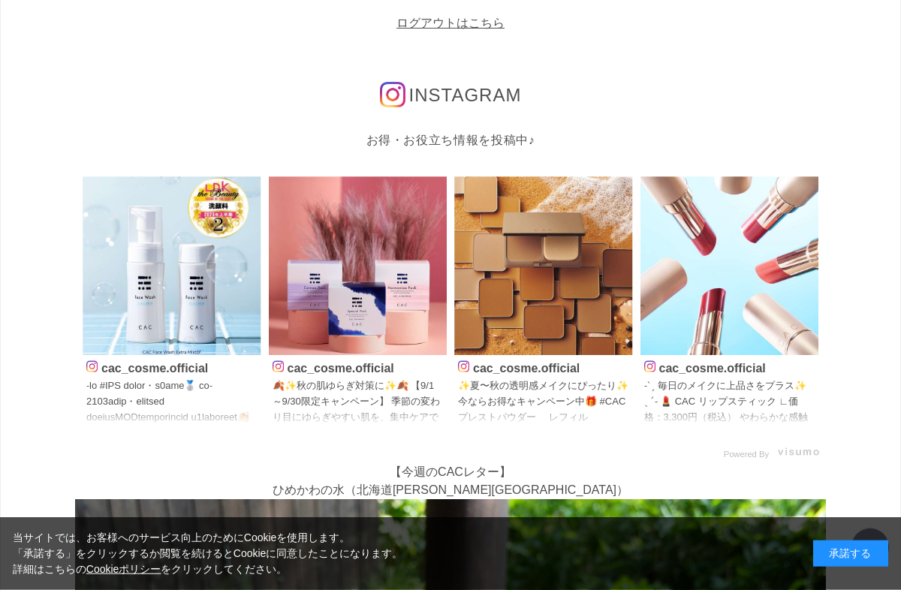
scroll to position [188, 0]
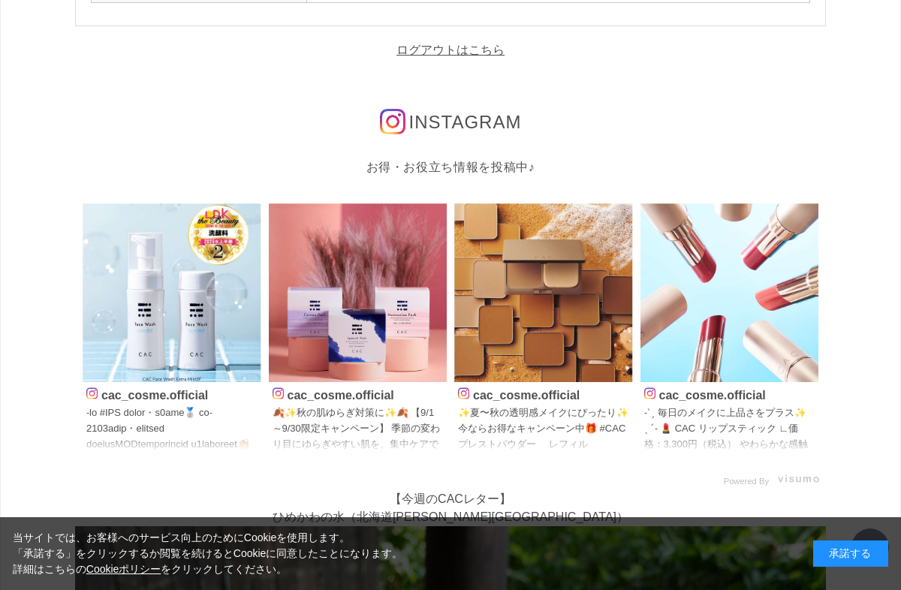
click at [393, 118] on img at bounding box center [393, 122] width 26 height 26
